Goal: Task Accomplishment & Management: Manage account settings

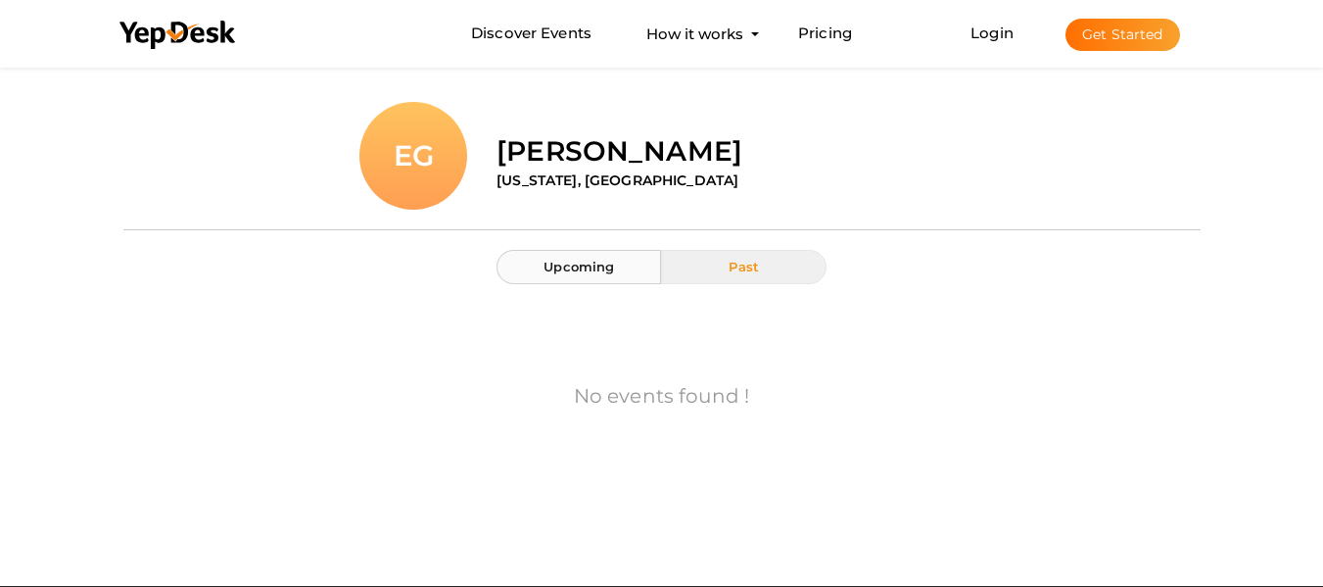
drag, startPoint x: 563, startPoint y: 268, endPoint x: 585, endPoint y: 269, distance: 21.6
click at [563, 268] on span "Upcoming" at bounding box center [579, 267] width 71 height 16
click at [1113, 43] on button "Get Started" at bounding box center [1123, 35] width 115 height 32
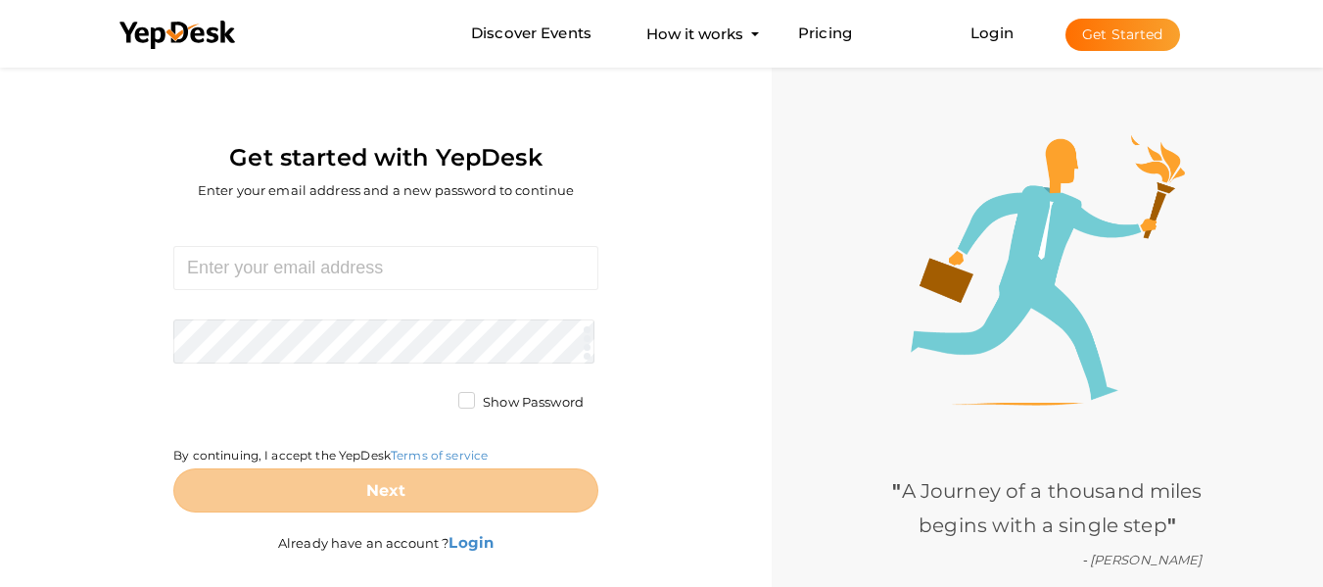
scroll to position [63, 0]
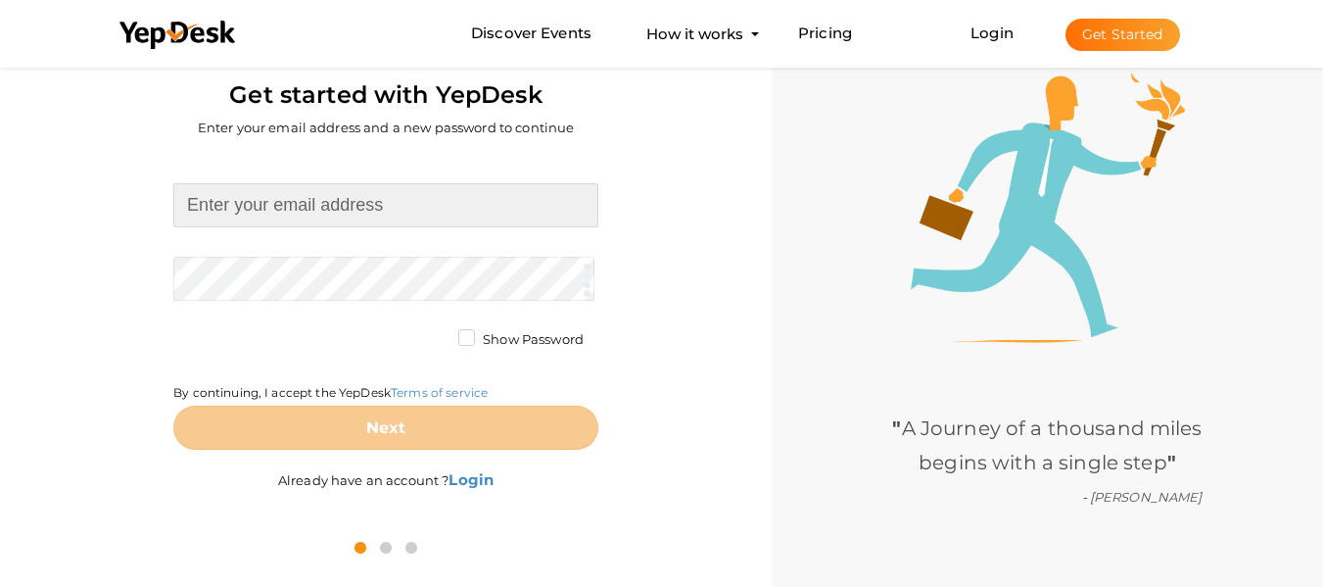
click at [400, 205] on input at bounding box center [385, 205] width 425 height 44
type input "jamesenjohn0@gmail.com"
click at [375, 267] on form "jamesenjohn0@gmail.com Required. Invalid email. Checking You already have a Yep…" at bounding box center [385, 316] width 425 height 266
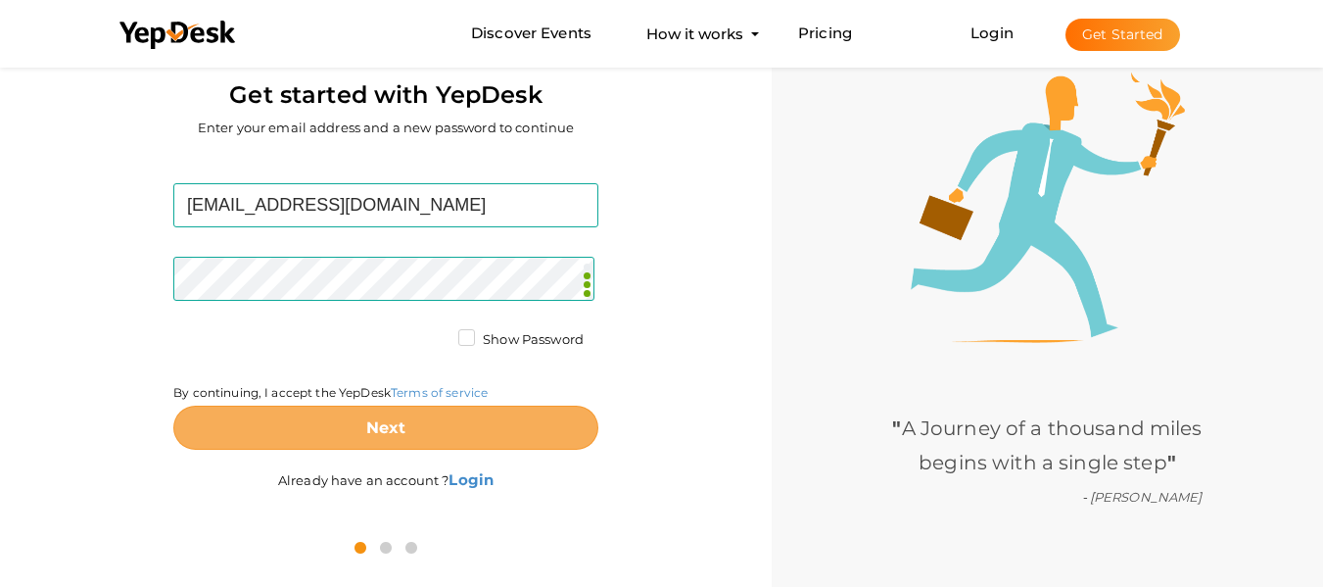
click at [370, 432] on b "Next" at bounding box center [386, 427] width 40 height 19
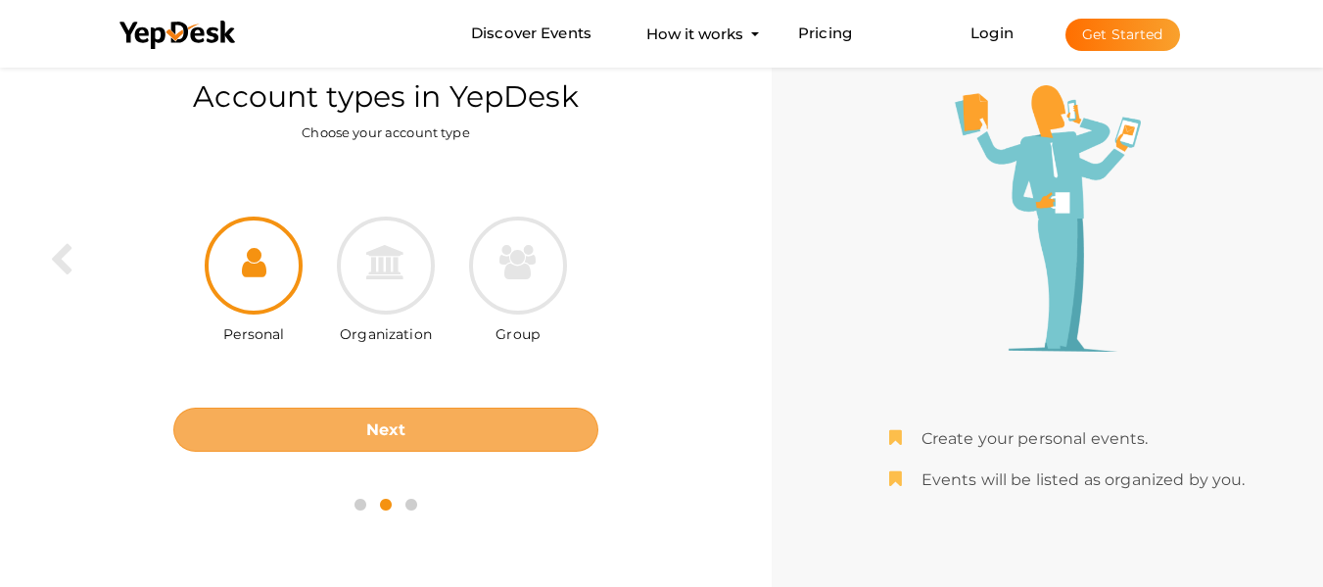
click at [393, 417] on button "Next" at bounding box center [385, 430] width 425 height 44
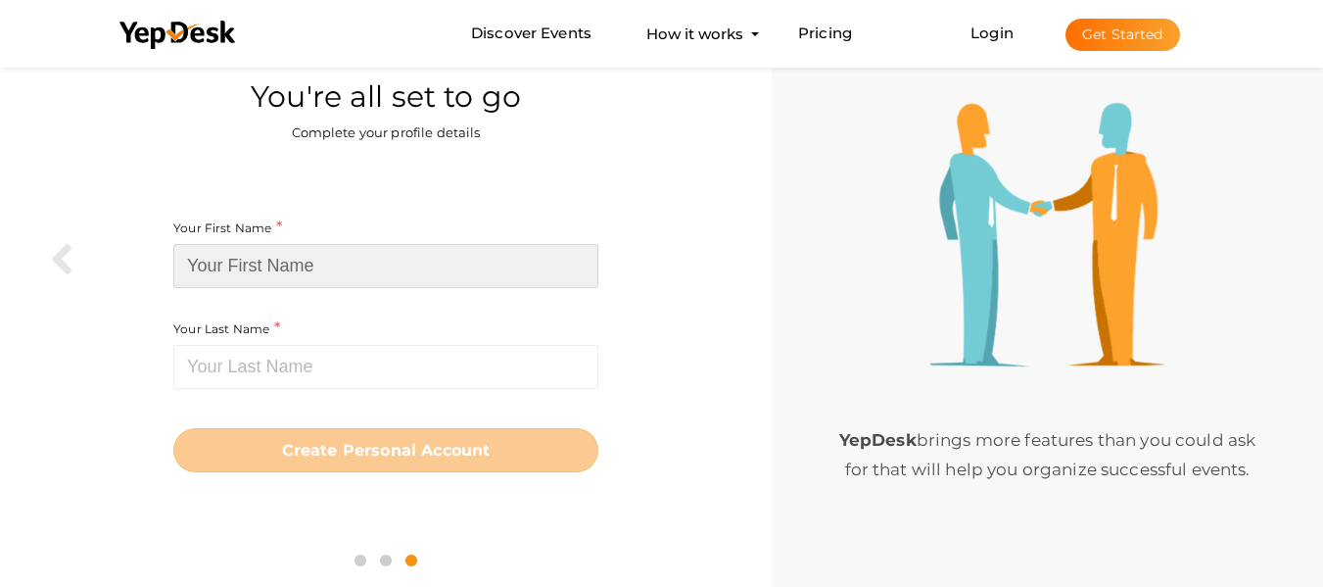
click at [314, 263] on input at bounding box center [385, 266] width 425 height 44
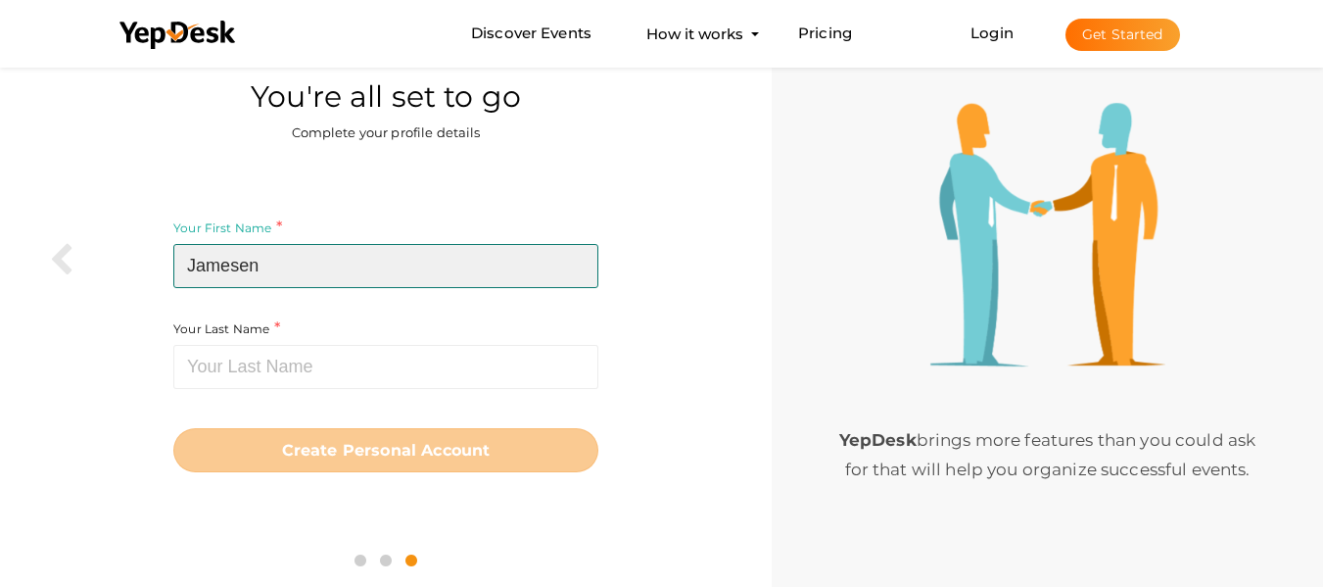
type input "Jamesen"
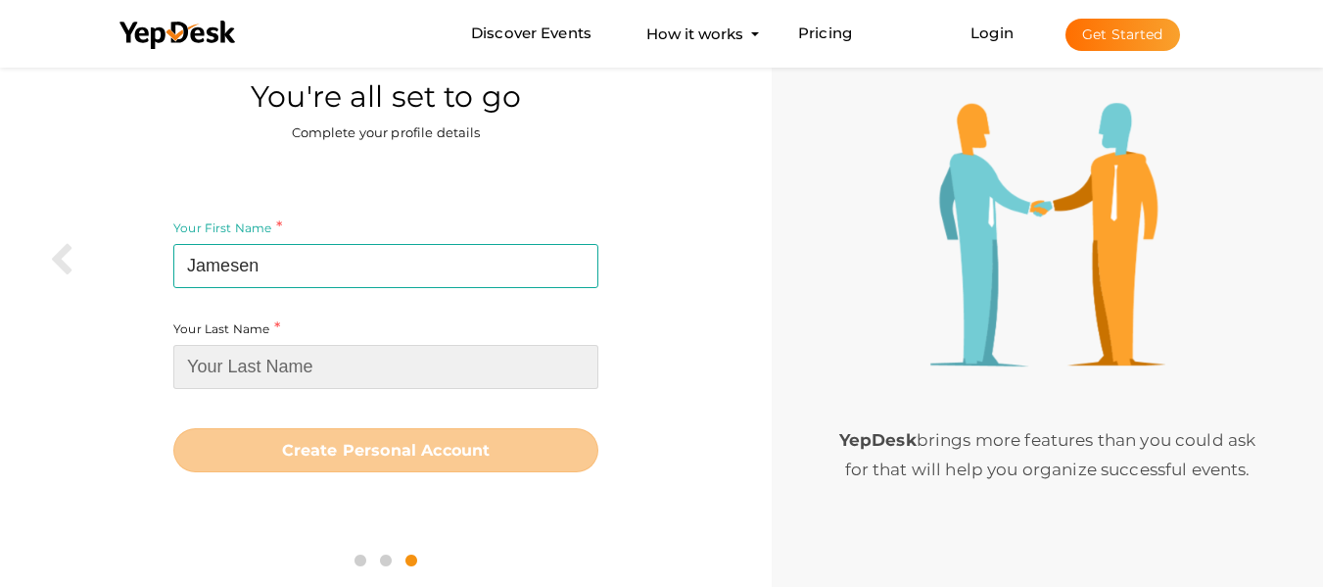
click at [249, 374] on input at bounding box center [385, 367] width 425 height 44
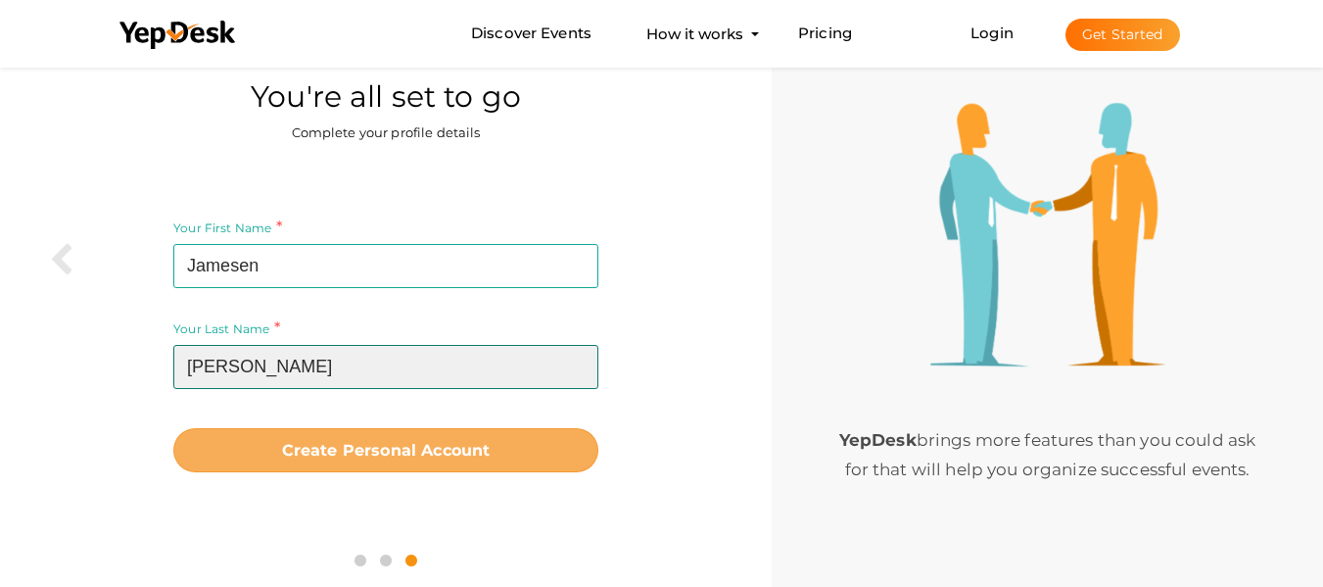
type input "John"
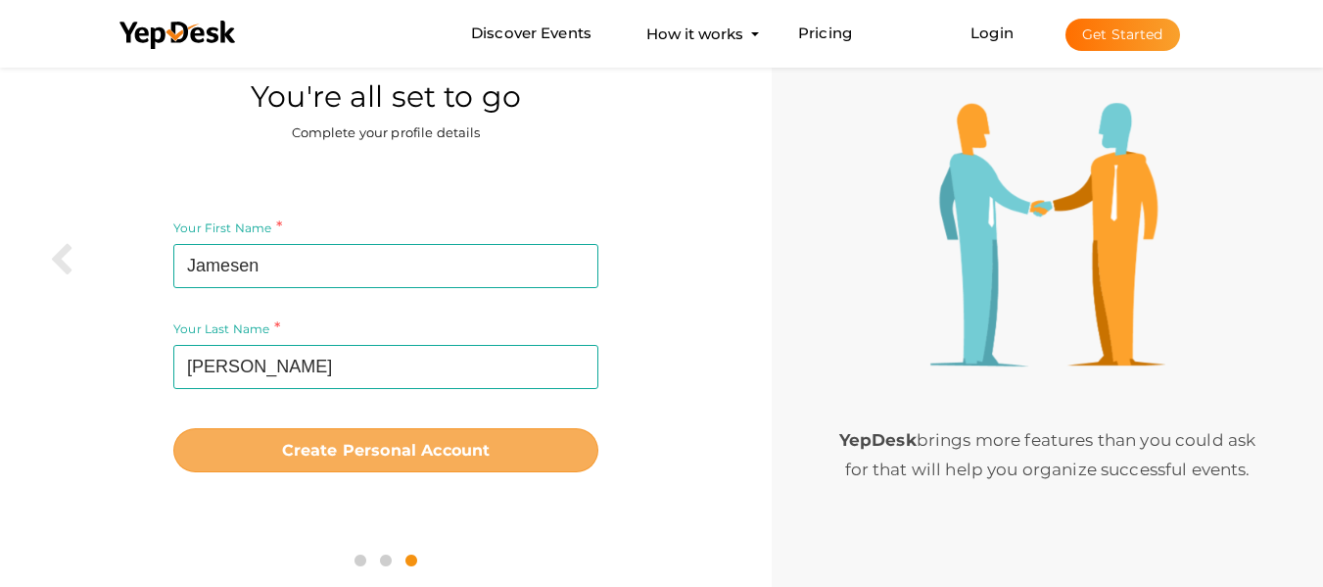
click at [405, 459] on button "Create Personal Account" at bounding box center [385, 450] width 425 height 44
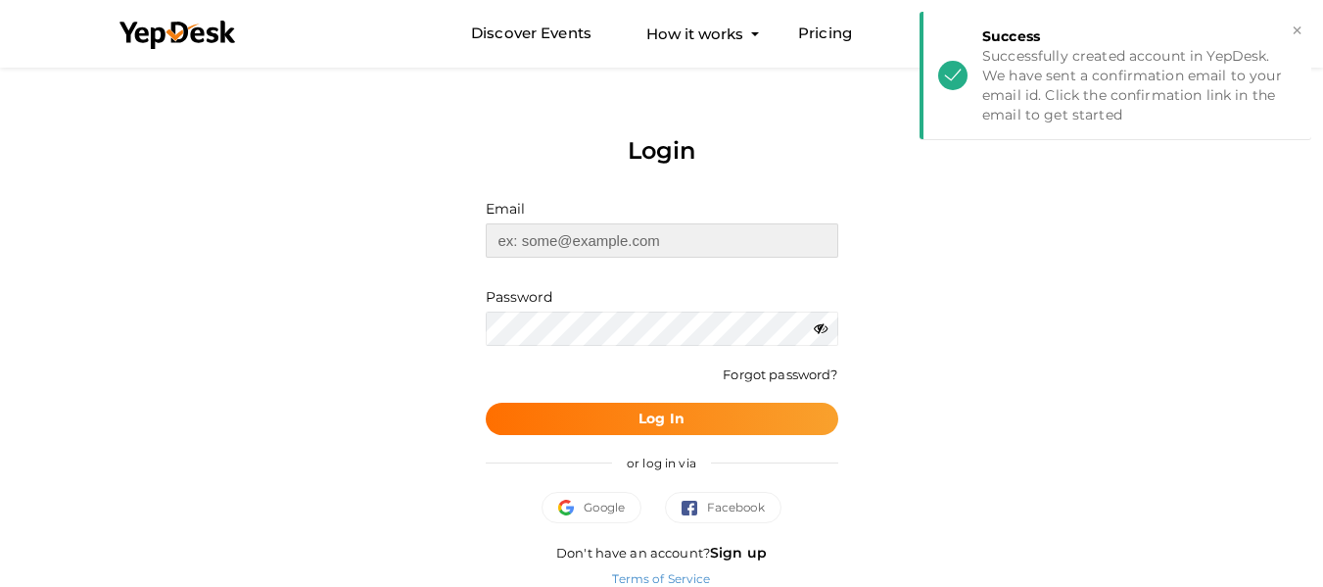
click at [579, 237] on input "text" at bounding box center [662, 240] width 353 height 34
type input "[EMAIL_ADDRESS][DOMAIN_NAME]"
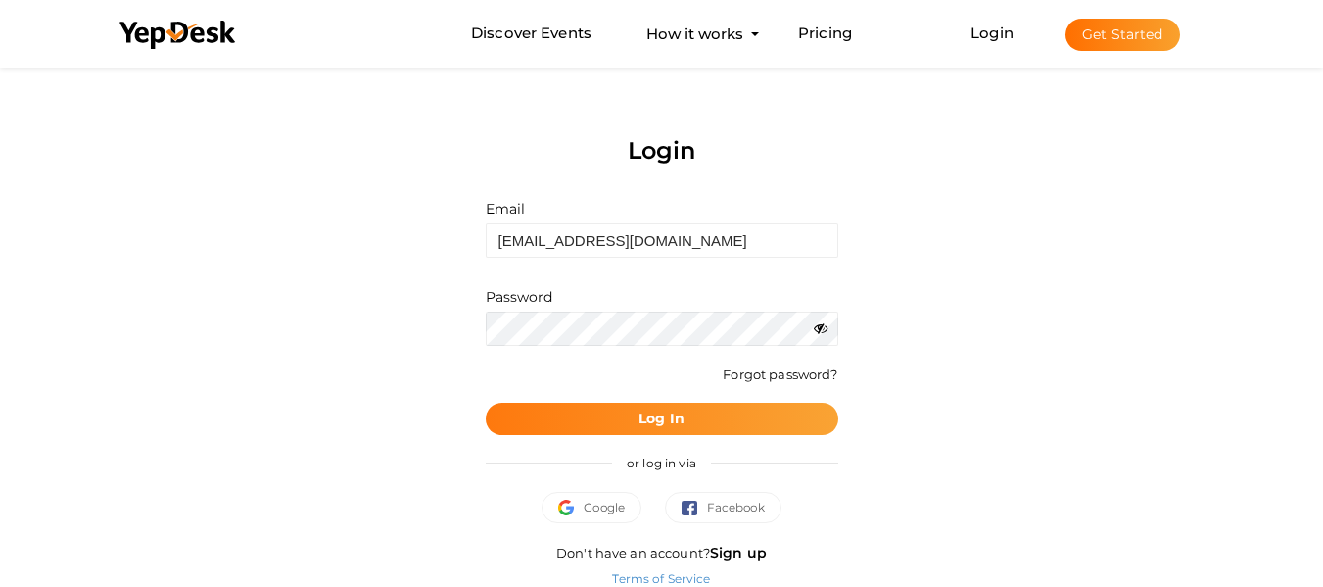
click at [657, 418] on b "Log In" at bounding box center [662, 418] width 46 height 18
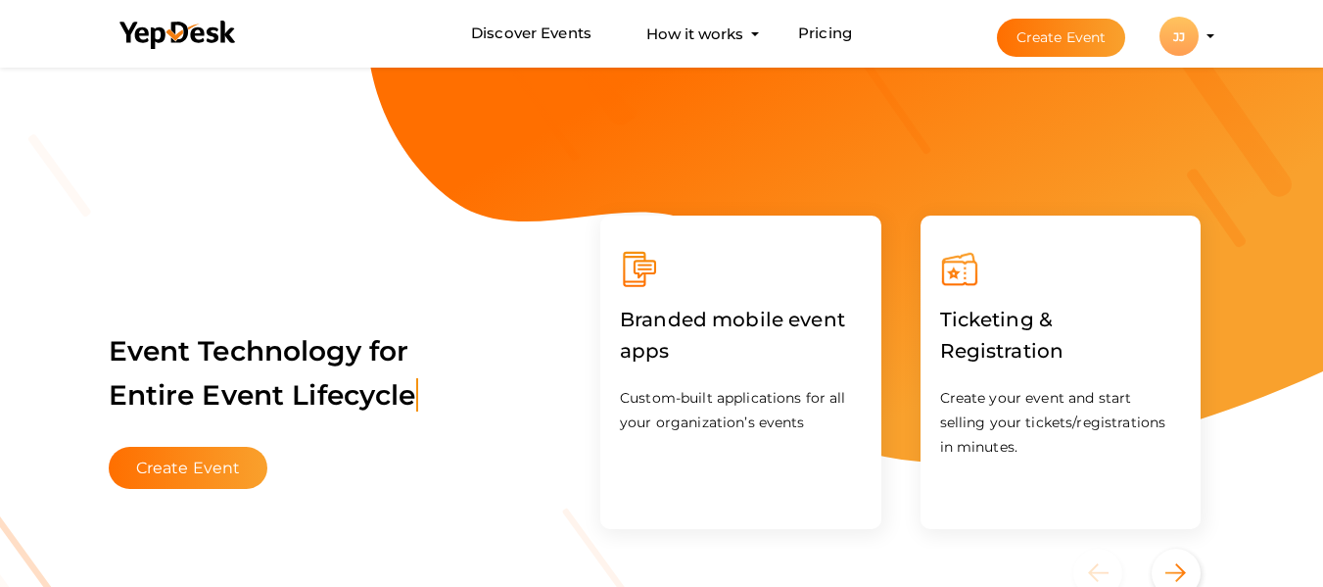
click at [1181, 37] on div "JJ" at bounding box center [1179, 36] width 39 height 39
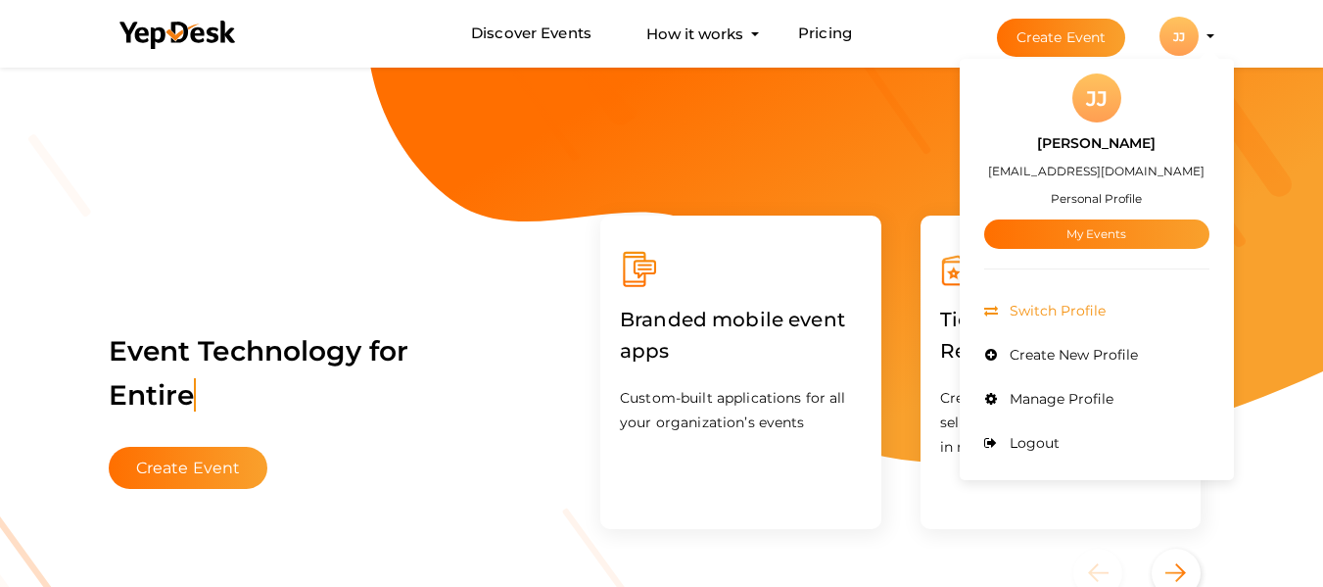
click at [1070, 314] on span "Switch Profile" at bounding box center [1055, 311] width 101 height 18
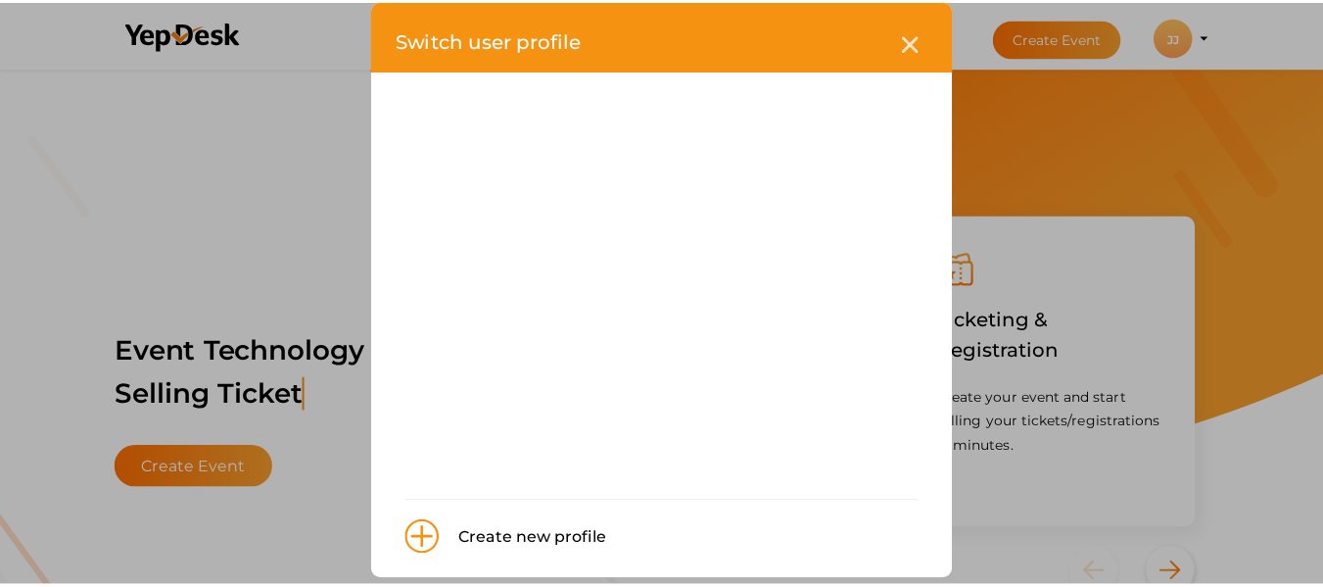
scroll to position [53, 0]
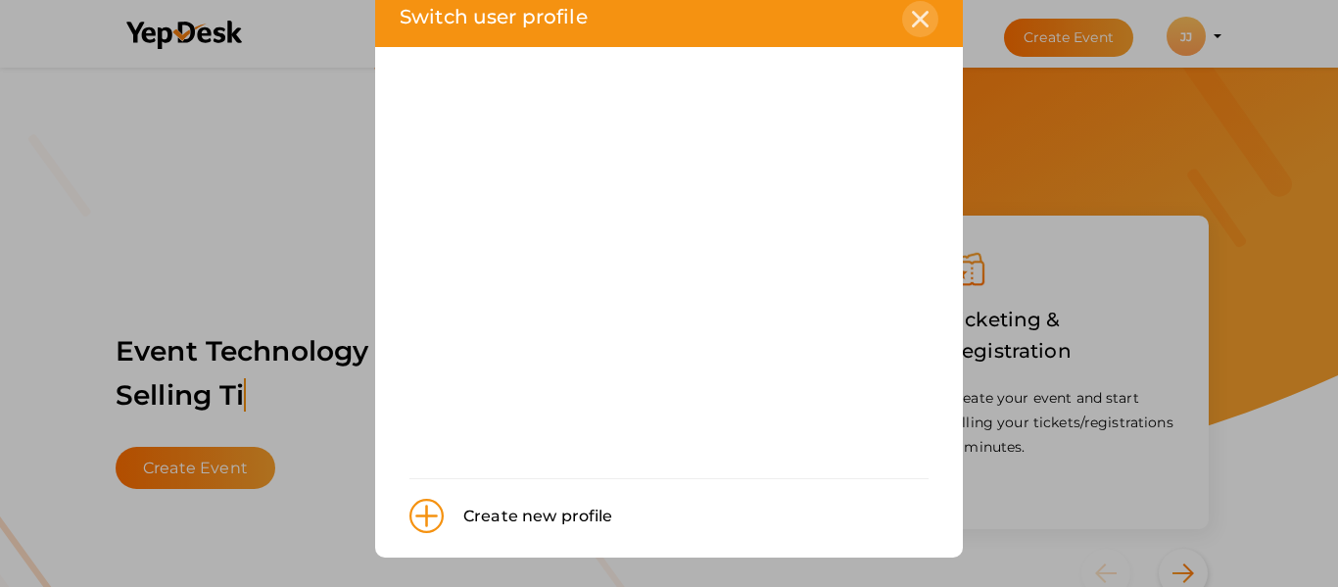
click at [912, 14] on icon at bounding box center [920, 19] width 17 height 17
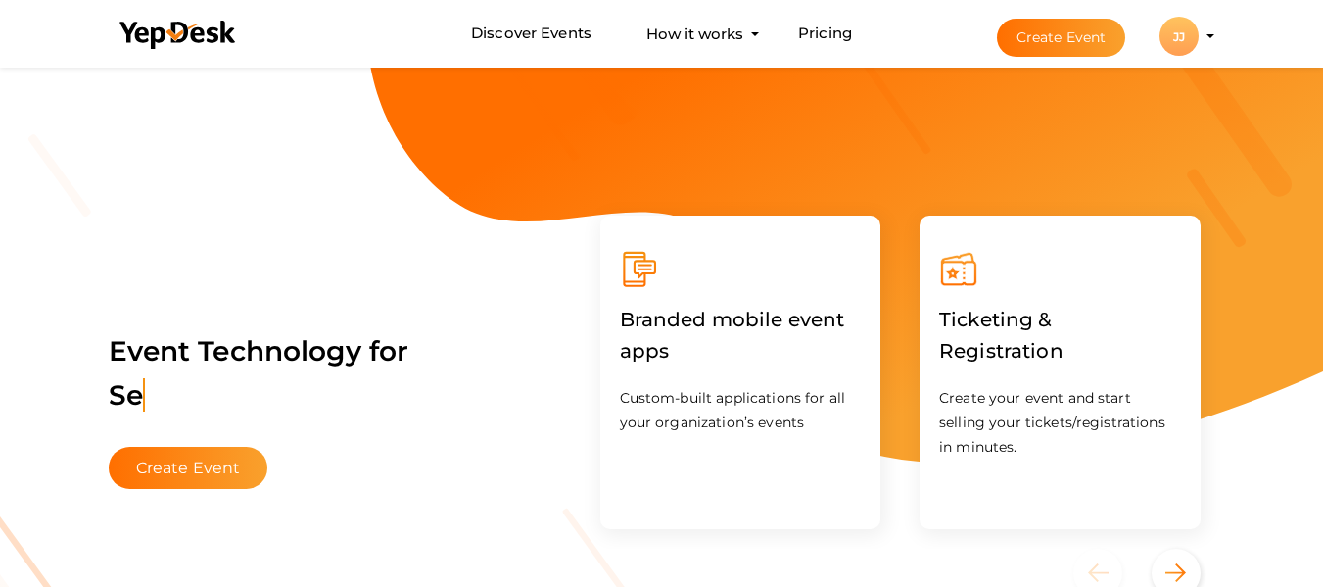
click at [1172, 34] on div "JJ" at bounding box center [1179, 36] width 39 height 39
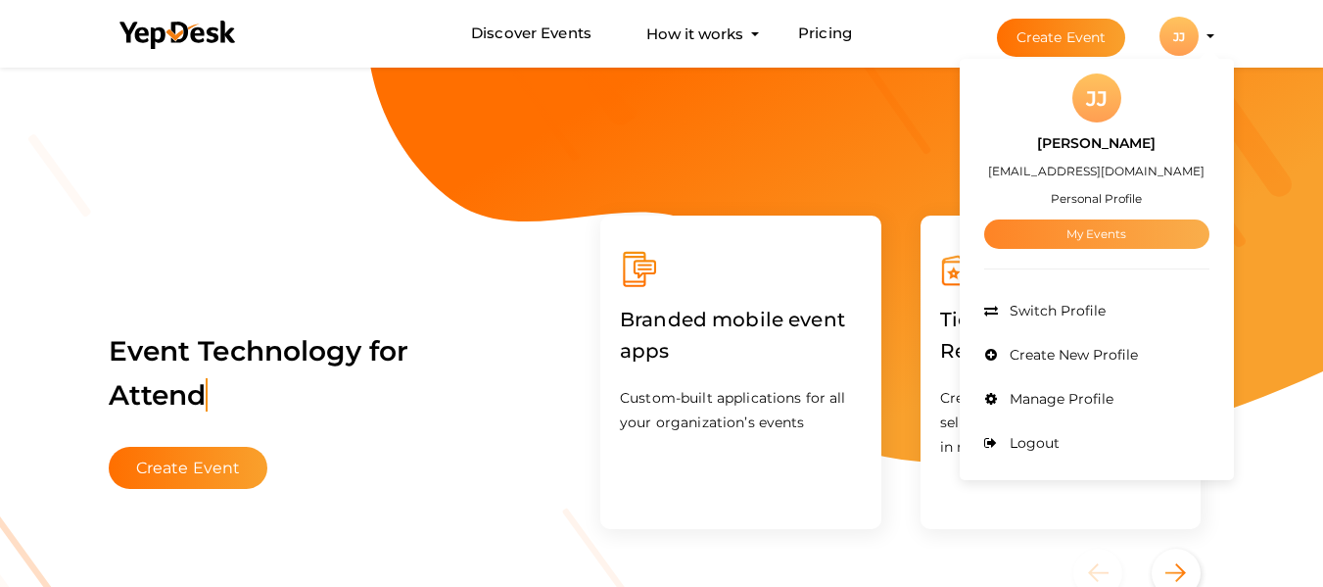
click at [1097, 230] on link "My Events" at bounding box center [1097, 233] width 225 height 29
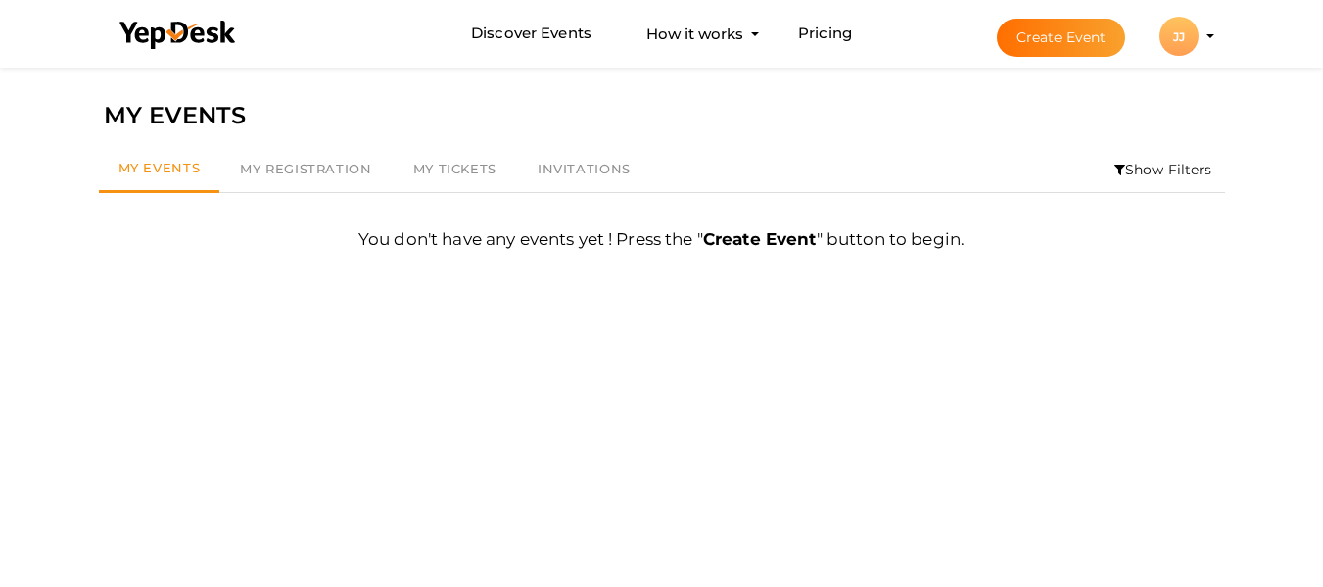
click at [1183, 30] on div "JJ" at bounding box center [1179, 36] width 39 height 39
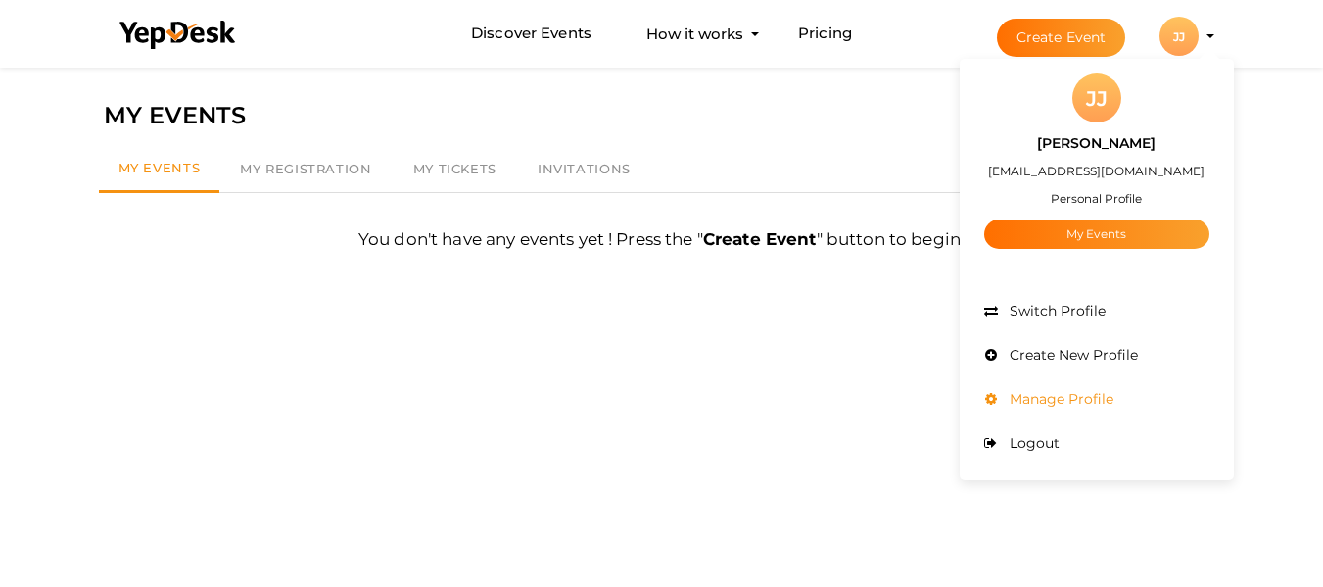
click at [1059, 394] on span "Manage Profile" at bounding box center [1059, 399] width 109 height 18
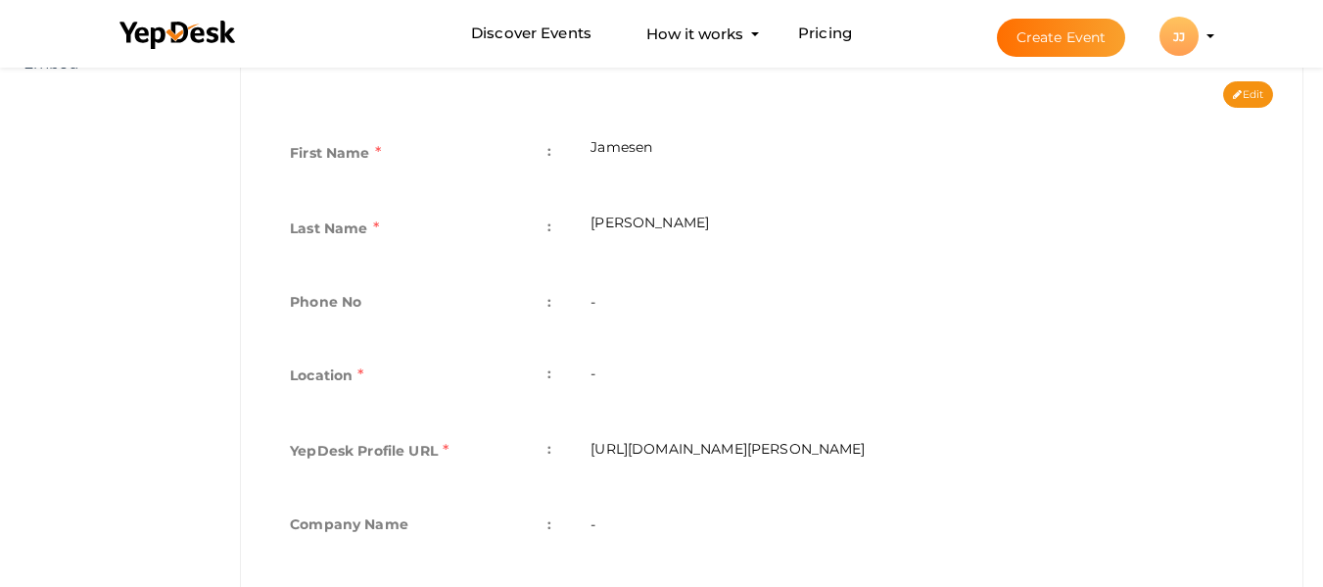
scroll to position [419, 0]
click at [620, 376] on td "-" at bounding box center [922, 379] width 702 height 75
click at [591, 375] on td "-" at bounding box center [922, 379] width 702 height 75
click at [1242, 107] on button "Edit" at bounding box center [1249, 96] width 50 height 26
type input "Jamesen"
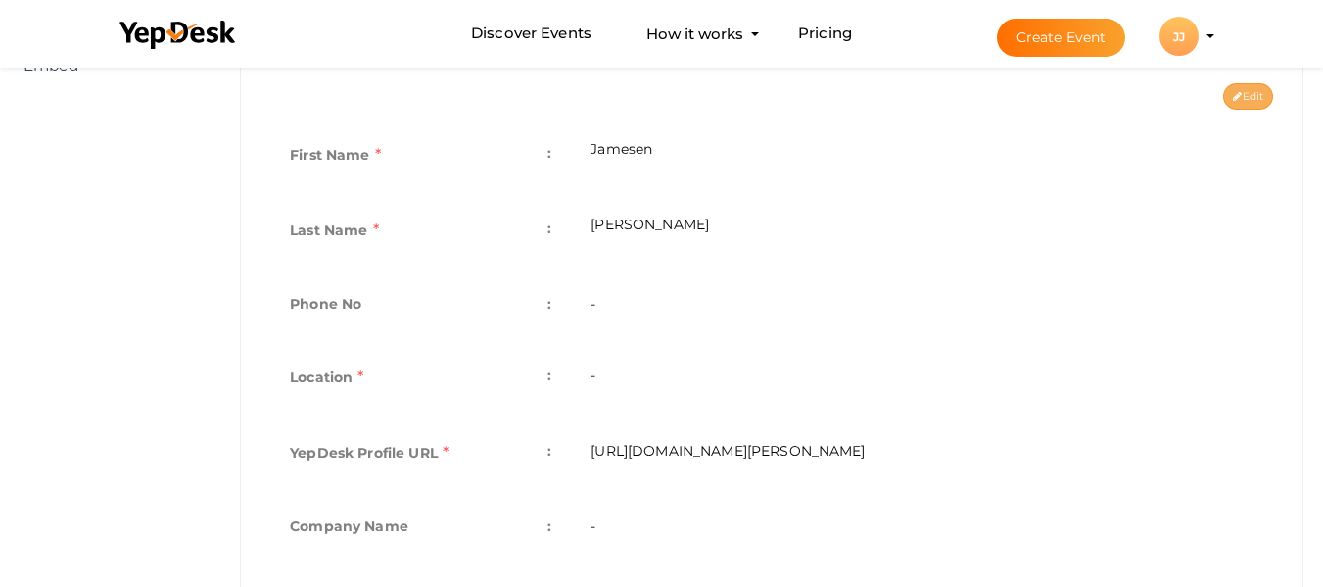
type input "John"
type input "jamesen-john"
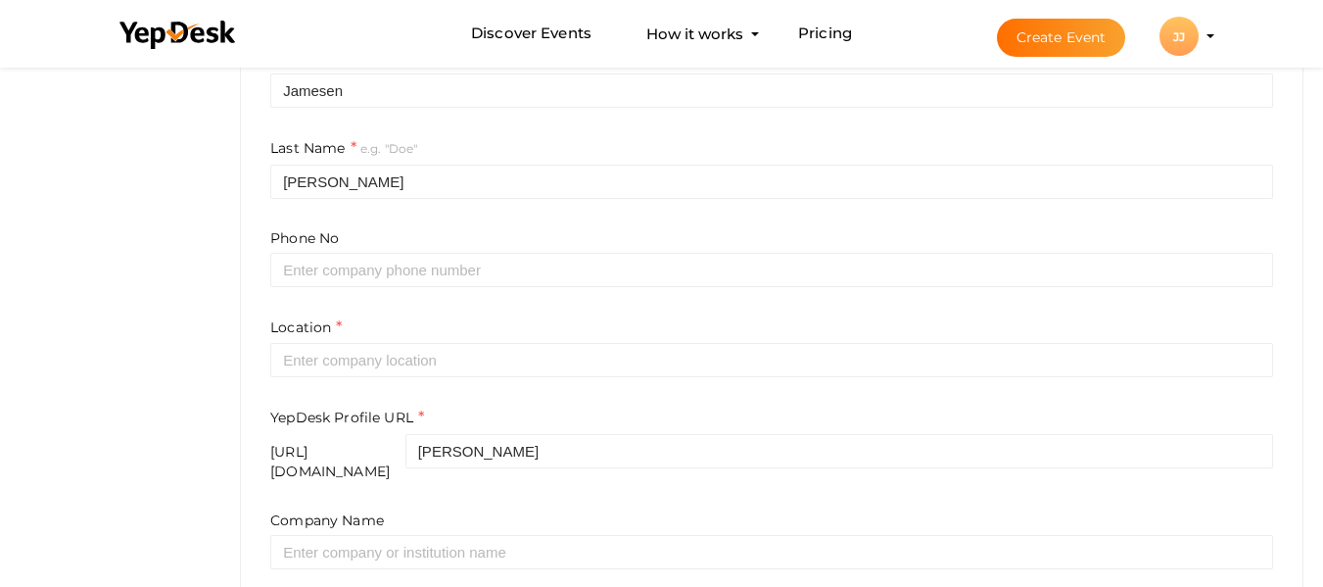
scroll to position [517, 0]
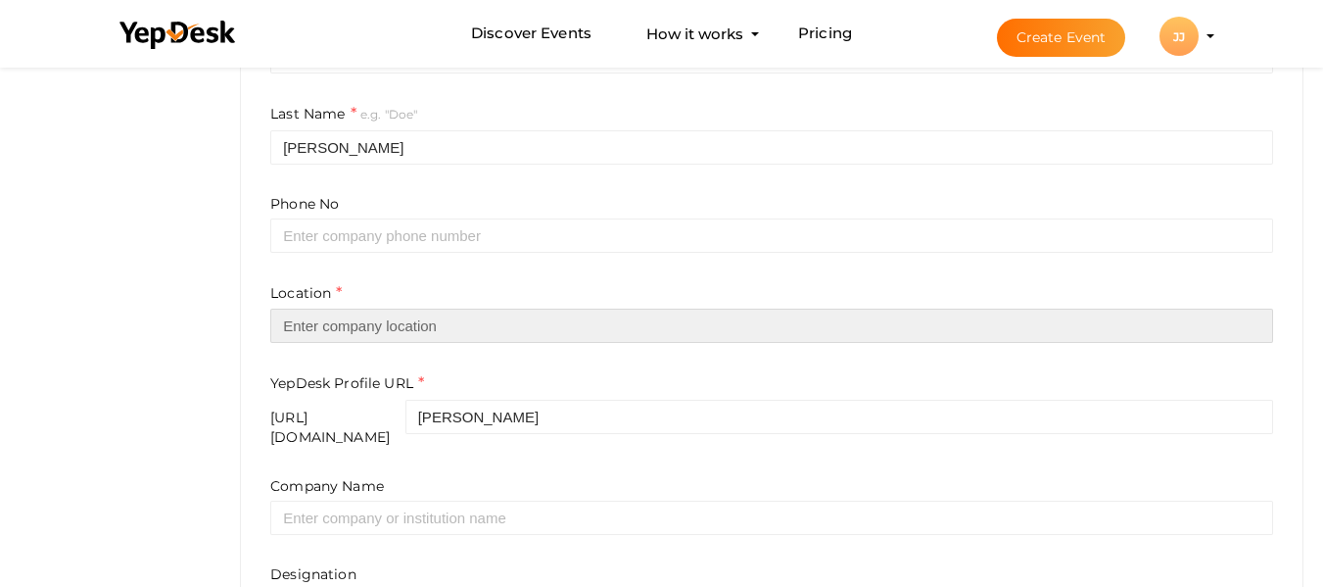
click at [337, 321] on input "text" at bounding box center [771, 326] width 1003 height 34
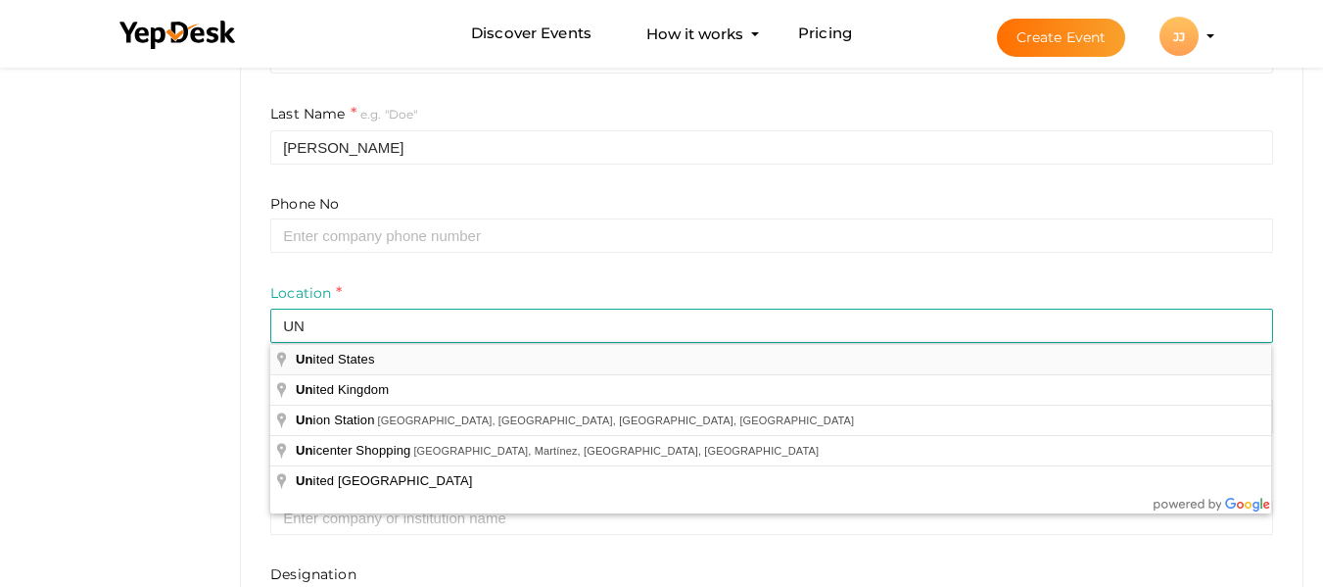
type input "[GEOGRAPHIC_DATA]"
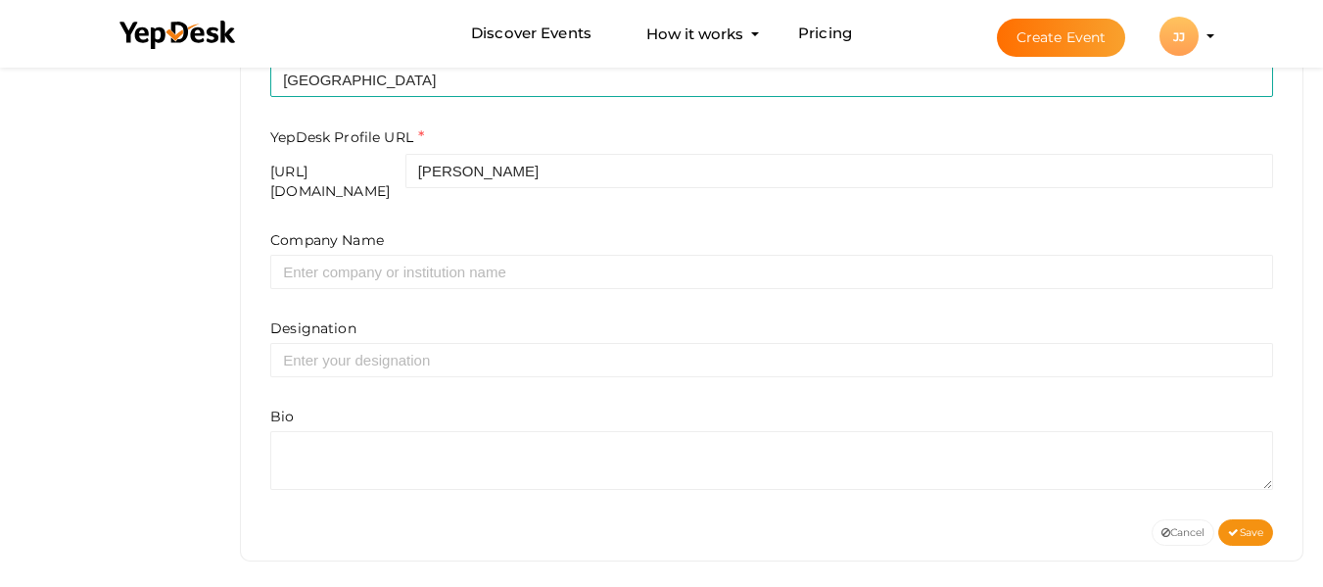
scroll to position [764, 0]
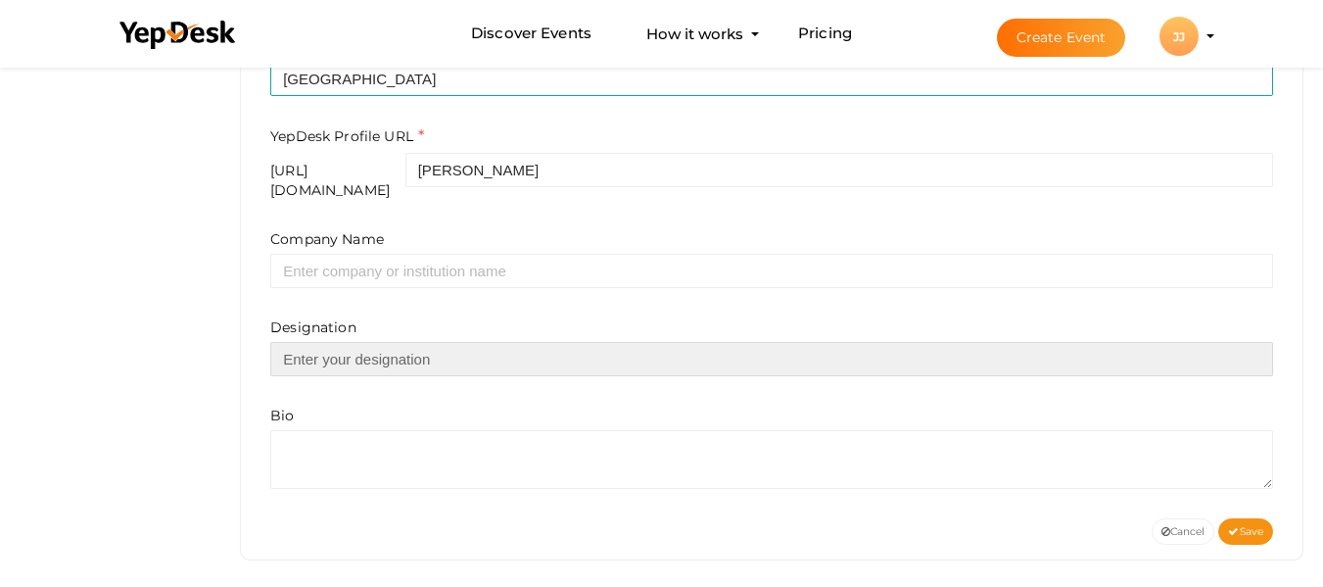
click at [465, 352] on input "text" at bounding box center [771, 359] width 1003 height 34
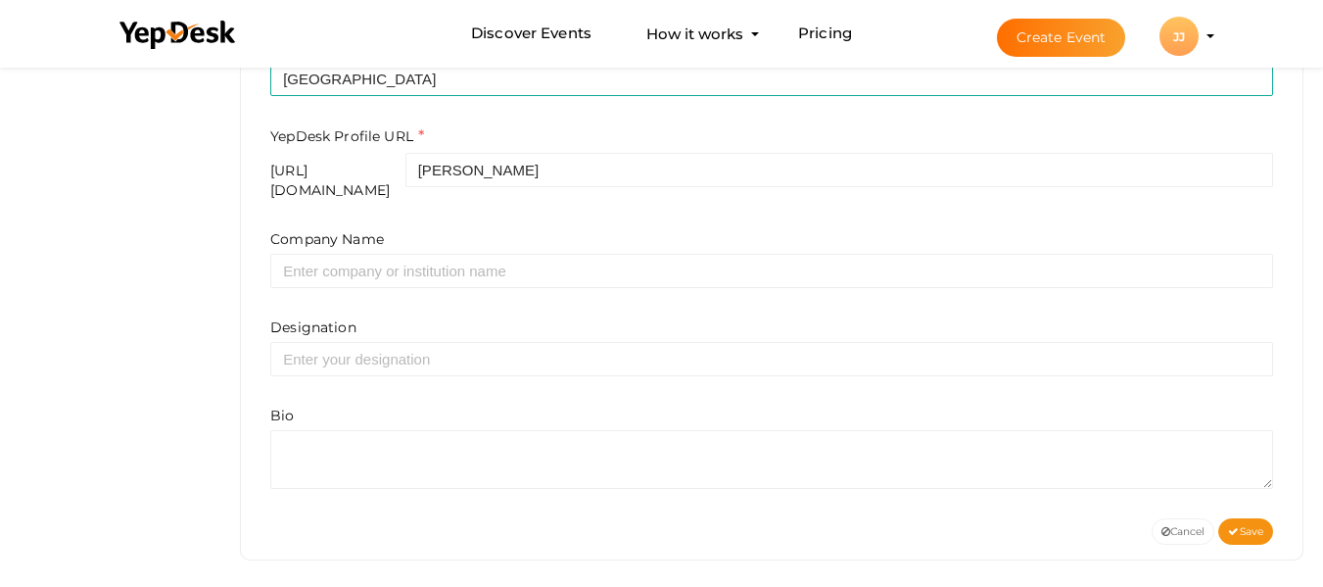
click at [598, 413] on div "Bio" at bounding box center [771, 447] width 1003 height 83
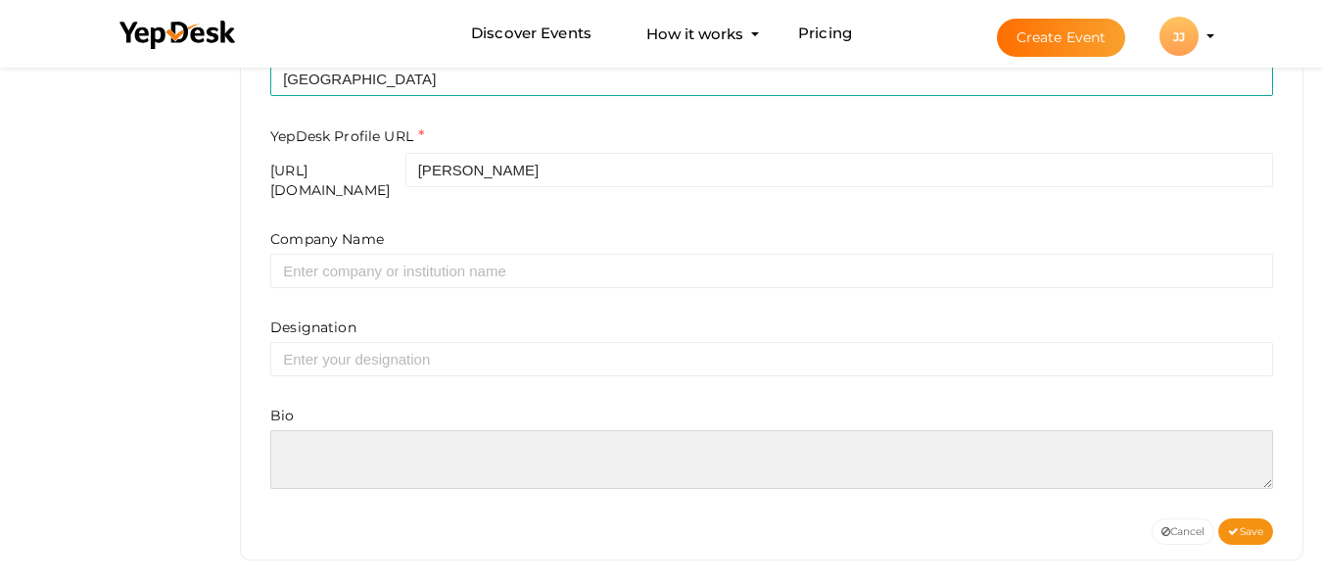
click at [377, 430] on textarea at bounding box center [771, 459] width 1003 height 59
paste textarea "fast divorce in virginia"
paste textarea "https://fastaffordablevirginiadivorcelawyers.com/"
type textarea "fast divorce in virginia https://fastaffordablevirginiadivorcelawyers.com/"
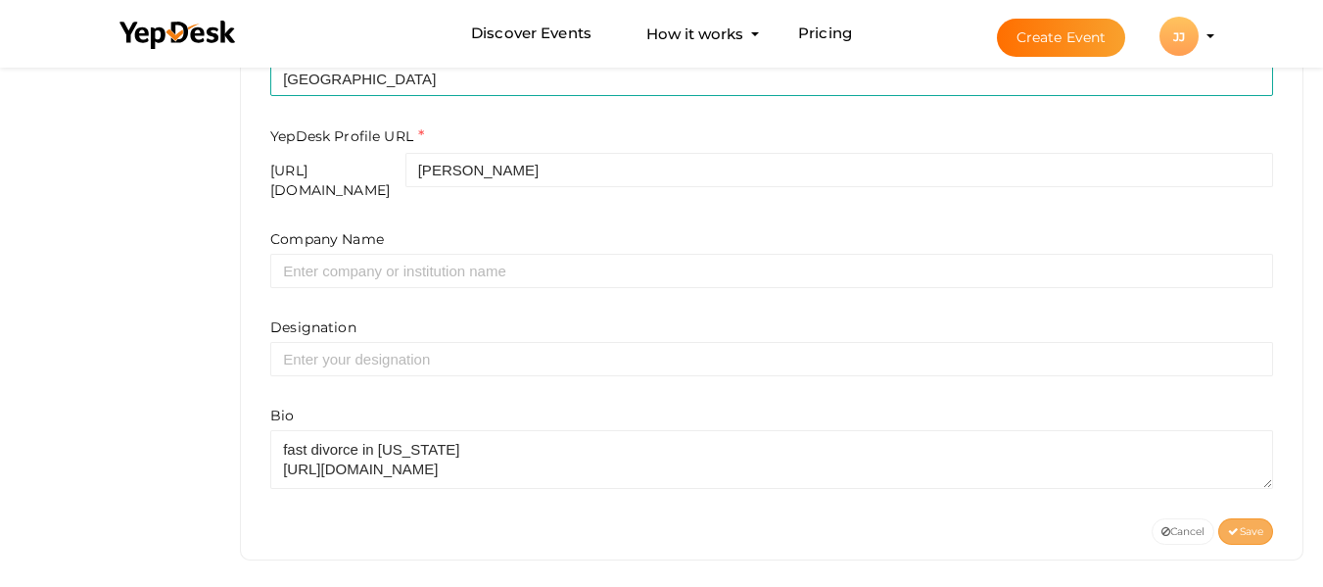
click at [1238, 525] on span "Save" at bounding box center [1245, 531] width 35 height 13
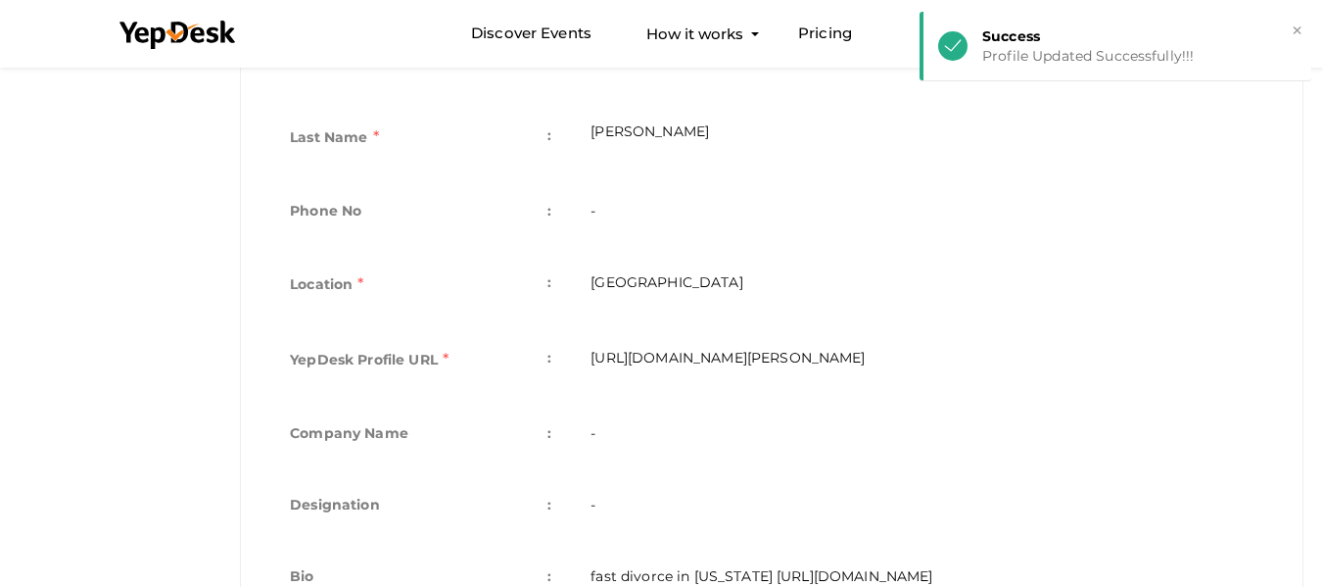
scroll to position [517, 0]
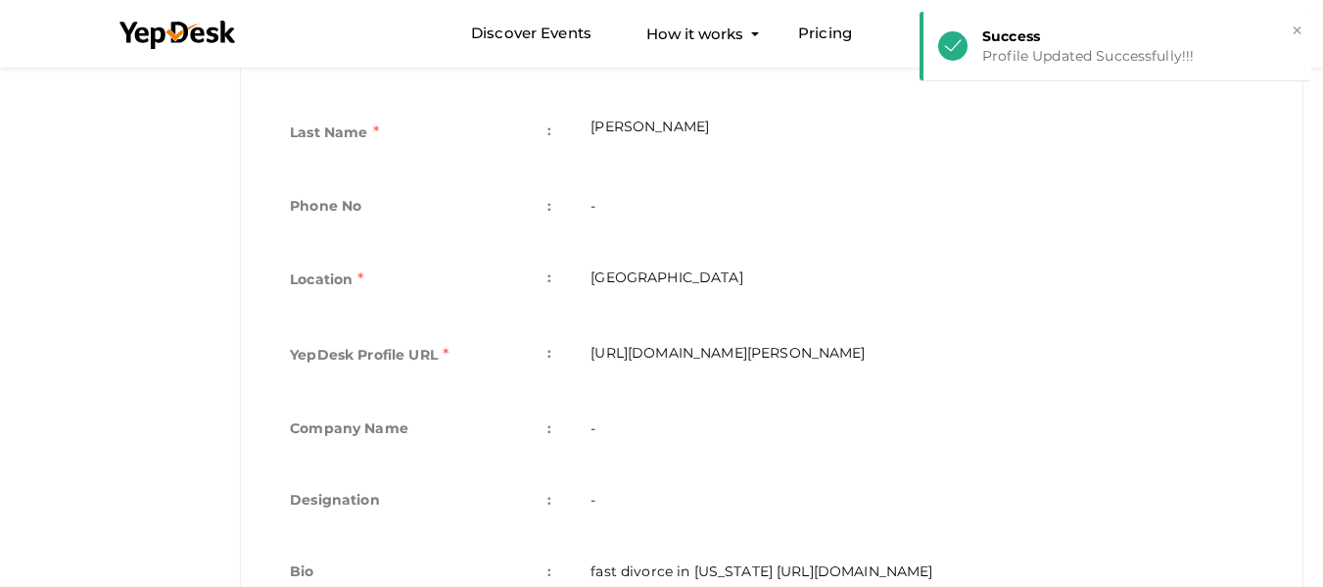
click at [756, 349] on td "https://www.yepdesk.com/profile/jamesen-john" at bounding box center [922, 356] width 702 height 75
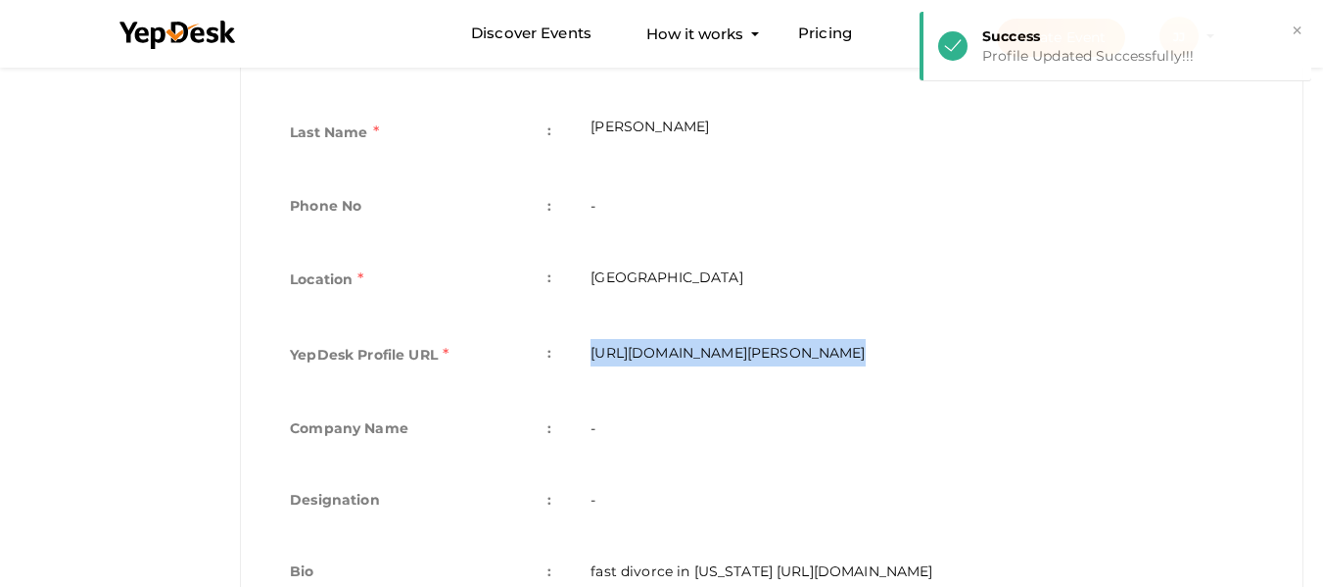
click at [756, 349] on td "https://www.yepdesk.com/profile/jamesen-john" at bounding box center [922, 356] width 702 height 75
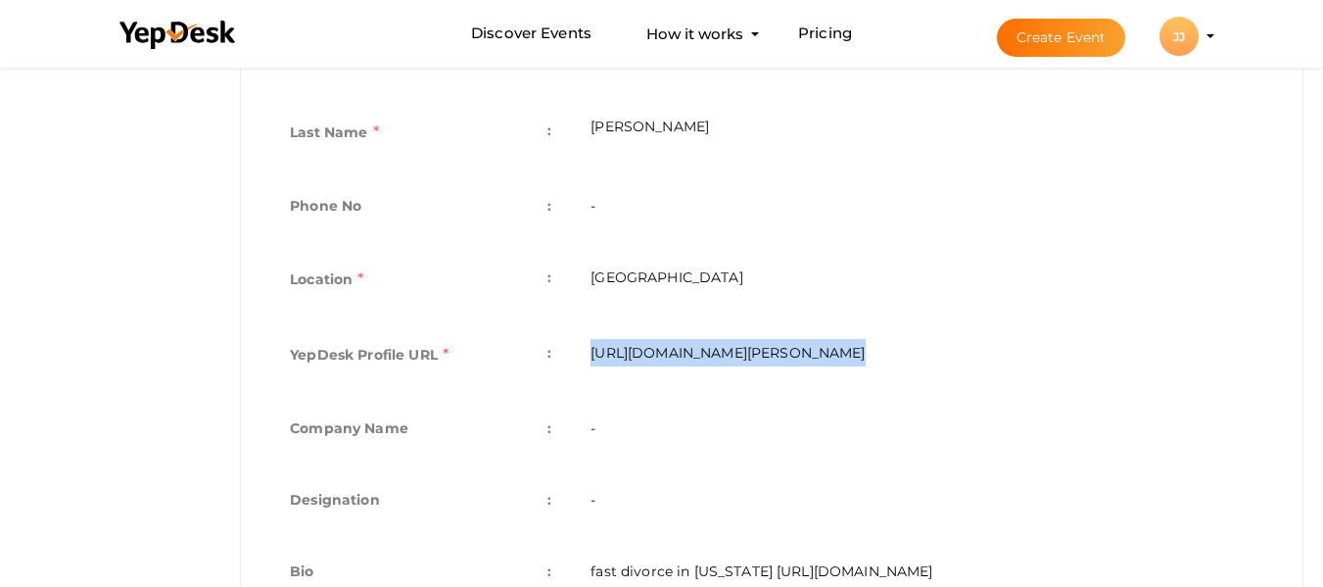
copy tbody "https://www.yepdesk.com/profile/jamesen-john"
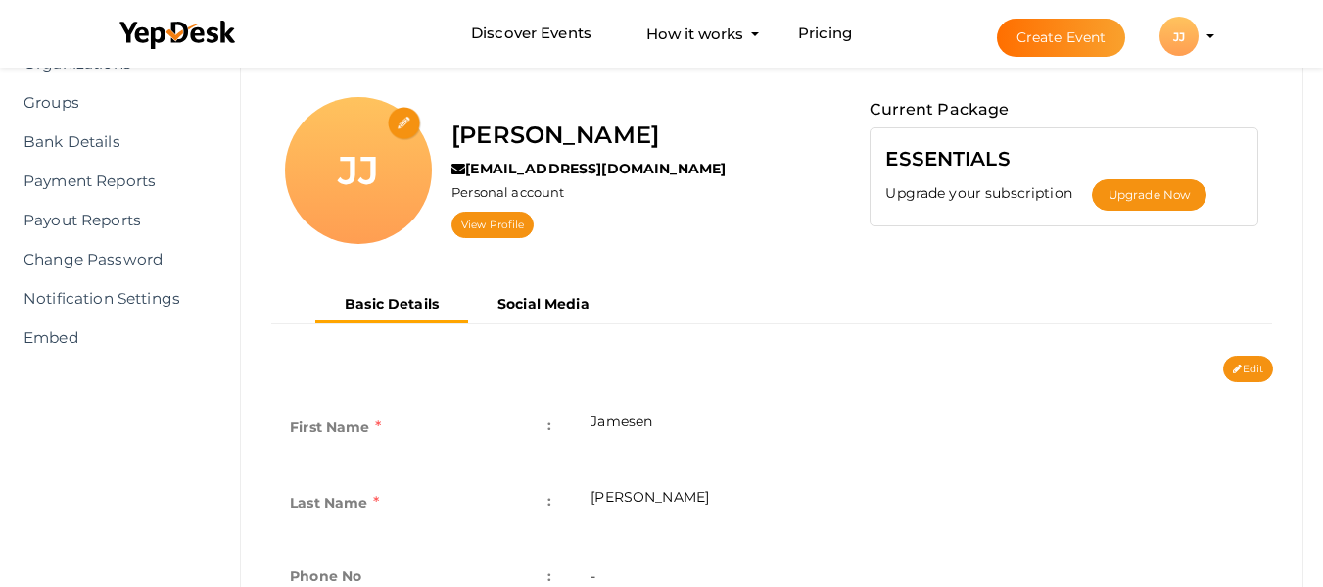
scroll to position [125, 0]
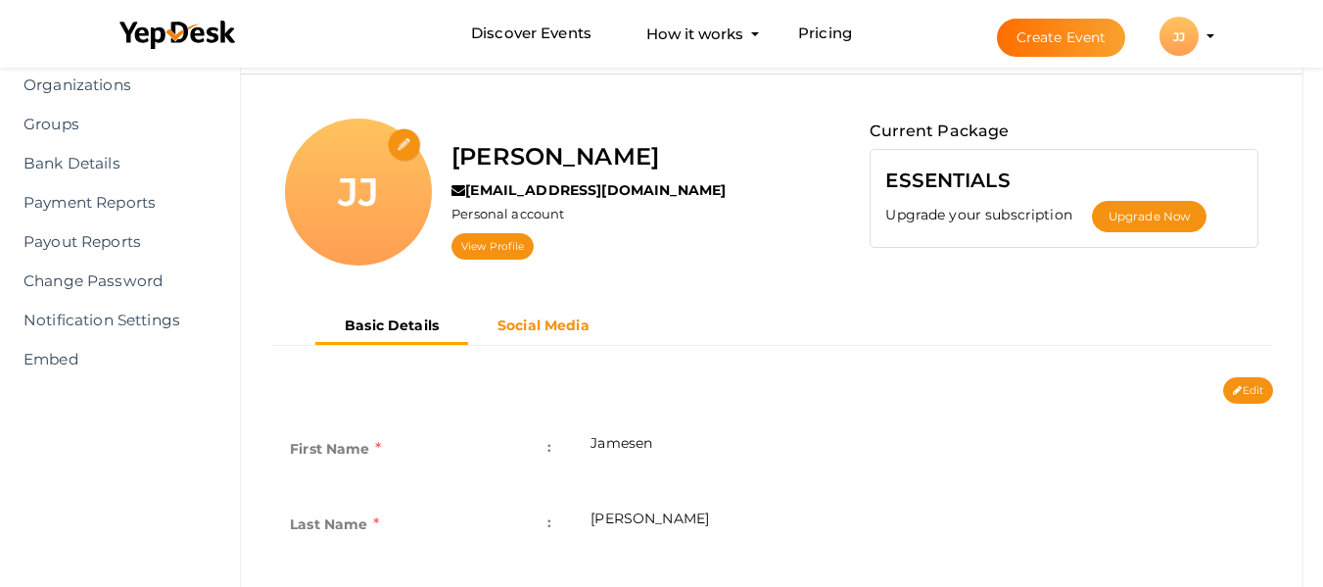
click at [537, 333] on b "Social Media" at bounding box center [544, 325] width 92 height 18
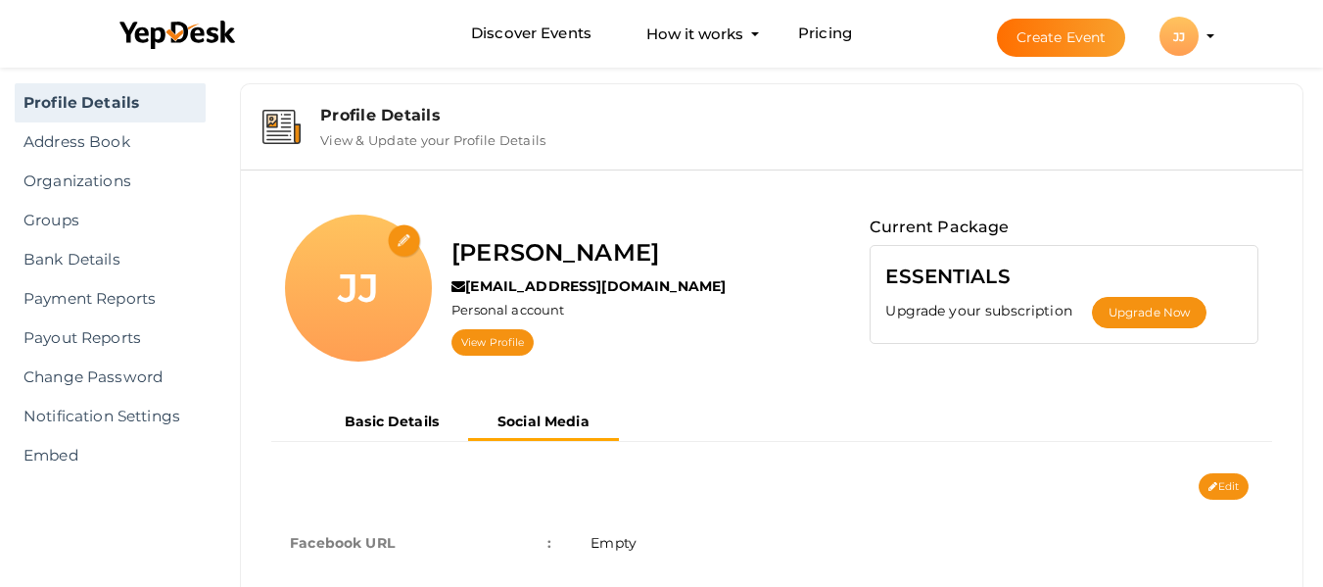
scroll to position [0, 0]
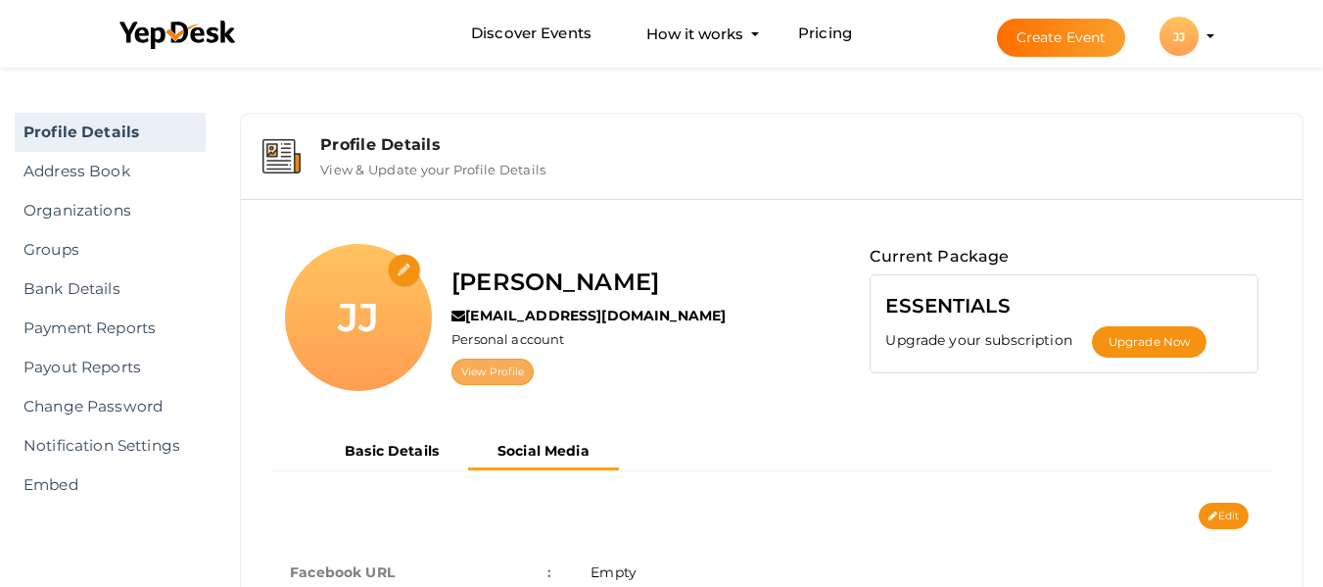
click at [487, 365] on link "View Profile" at bounding box center [493, 372] width 82 height 26
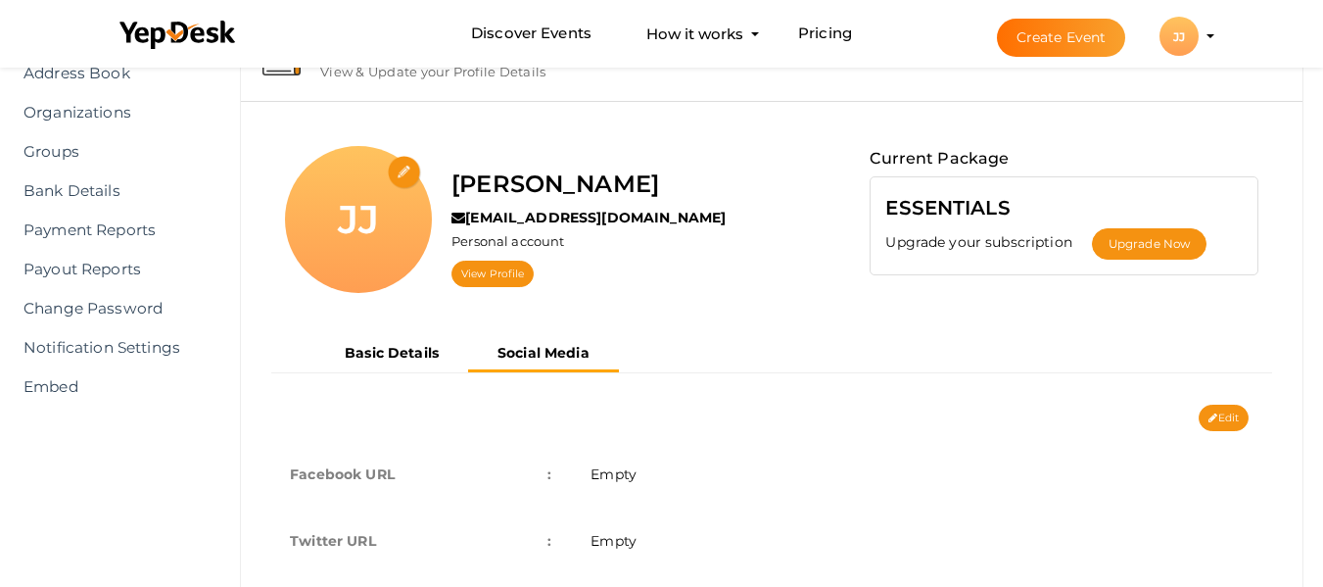
scroll to position [194, 0]
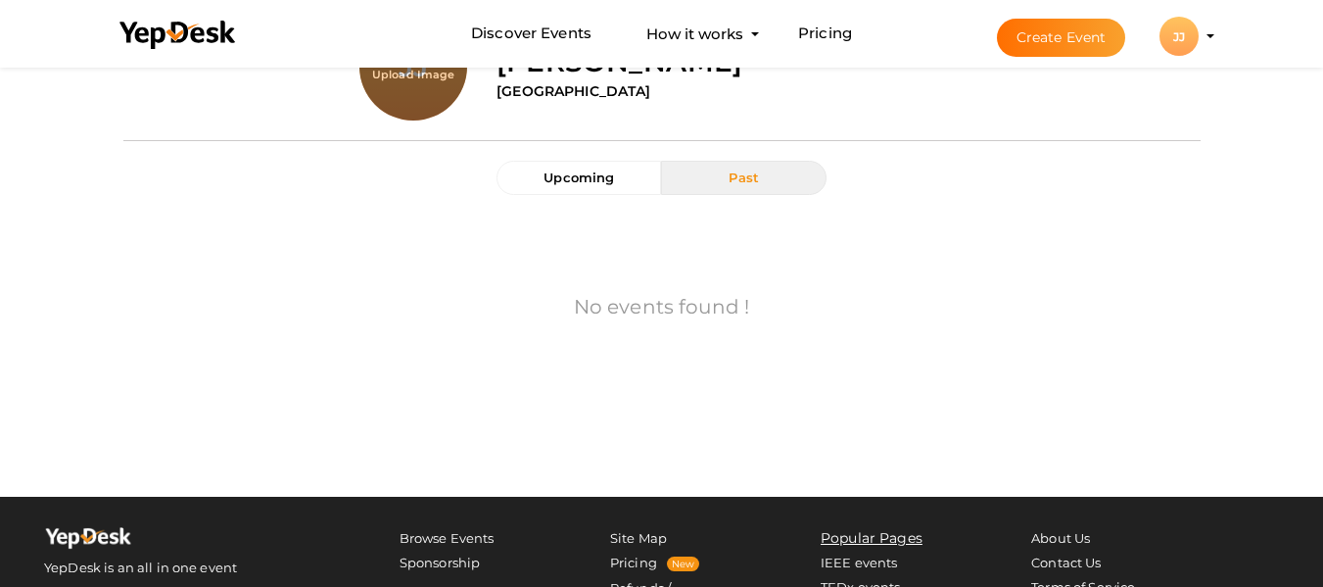
scroll to position [77, 0]
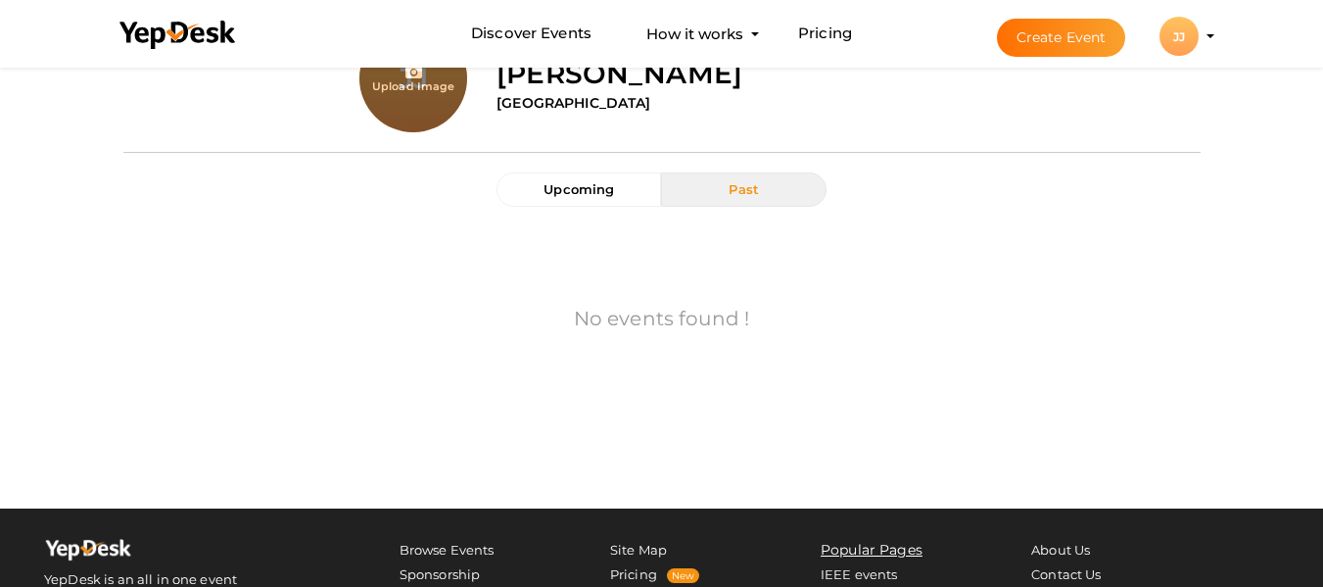
click at [744, 190] on span "Past" at bounding box center [744, 189] width 30 height 16
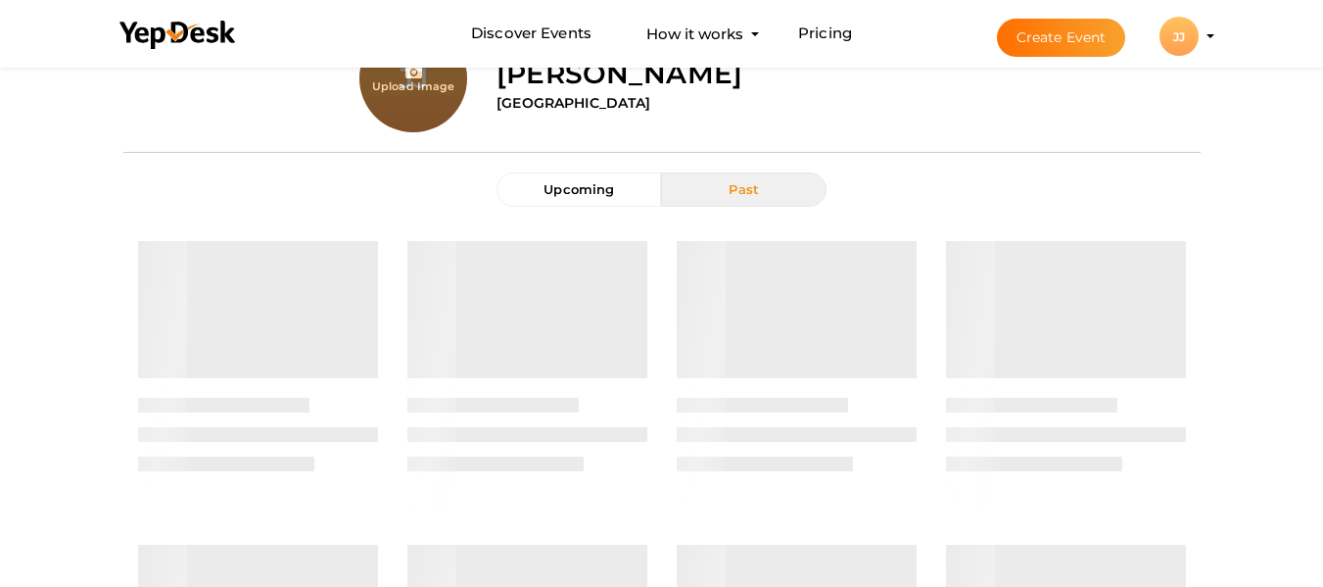
scroll to position [0, 0]
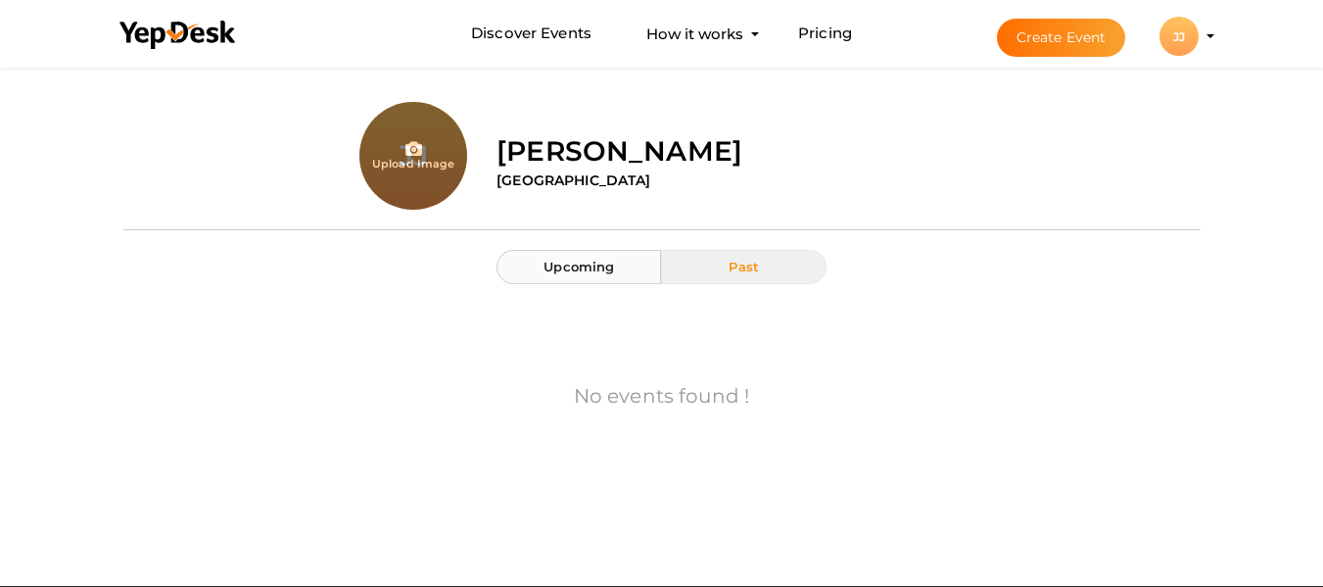
click at [597, 270] on span "Upcoming" at bounding box center [579, 267] width 71 height 16
